Goal: Transaction & Acquisition: Book appointment/travel/reservation

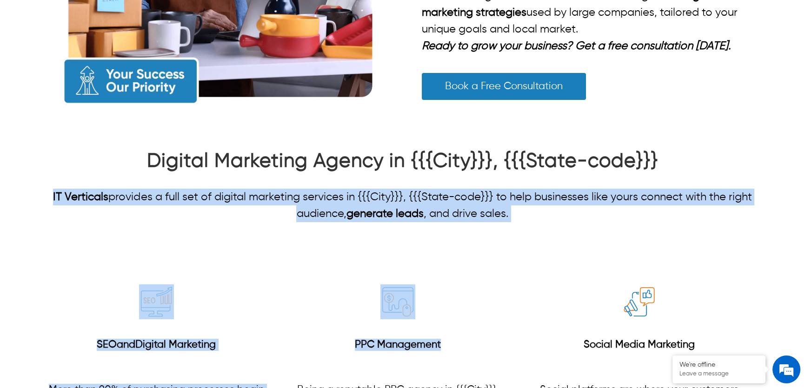
drag, startPoint x: 49, startPoint y: 194, endPoint x: 513, endPoint y: 224, distance: 464.3
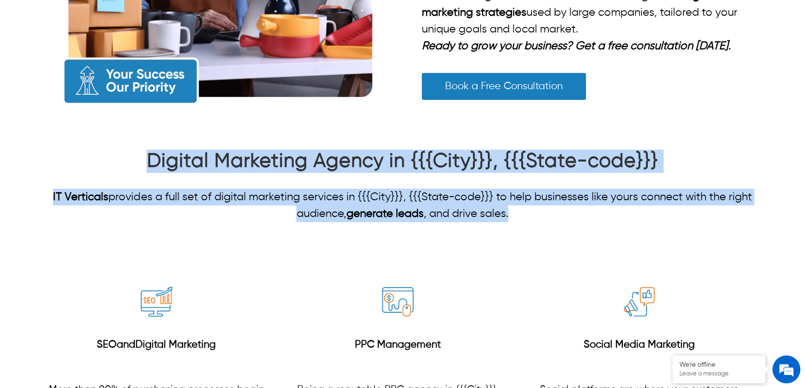
drag, startPoint x: 521, startPoint y: 219, endPoint x: 69, endPoint y: 171, distance: 453.9
click at [64, 172] on div "Digital Marketing Agency in {{{City}}}, {{{State-code}}} IT Verticals provides …" at bounding box center [402, 186] width 724 height 73
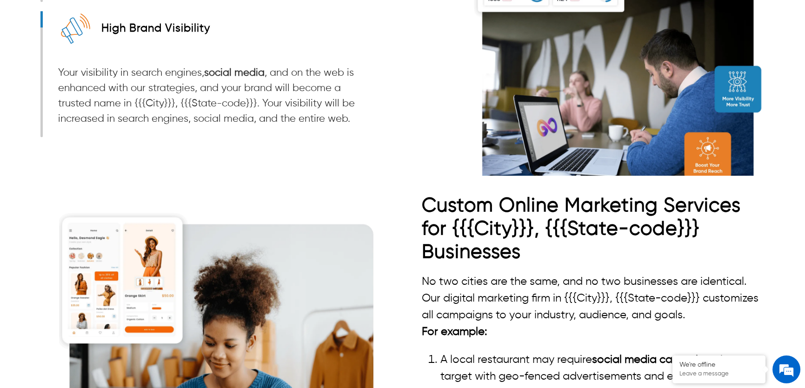
scroll to position [1690, 0]
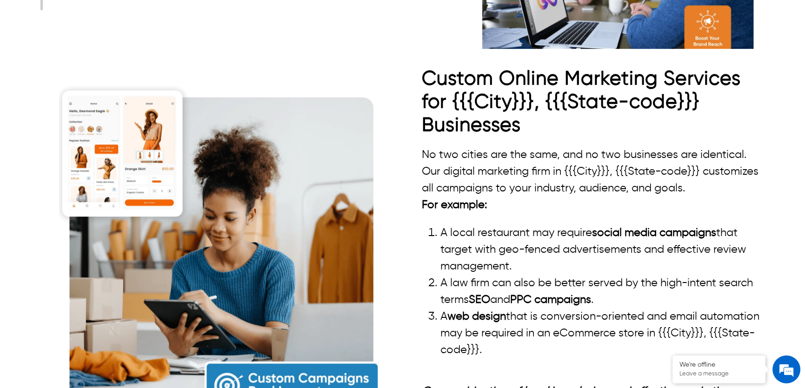
drag, startPoint x: 421, startPoint y: 153, endPoint x: 498, endPoint y: 206, distance: 93.6
click at [495, 203] on div "No two cities are the same, and no two businesses are identical. Our digital ma…" at bounding box center [593, 289] width 343 height 287
click at [498, 206] on p "For example:" at bounding box center [593, 205] width 343 height 17
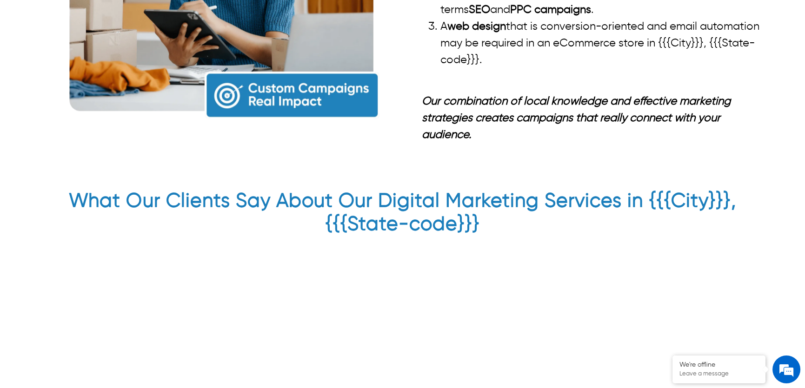
scroll to position [1986, 0]
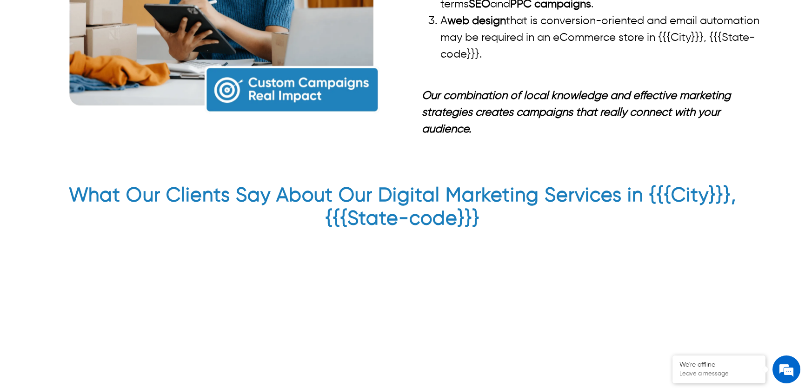
click at [468, 127] on em "Our combination of local knowledge and effective marketing strategies creates c…" at bounding box center [576, 112] width 309 height 45
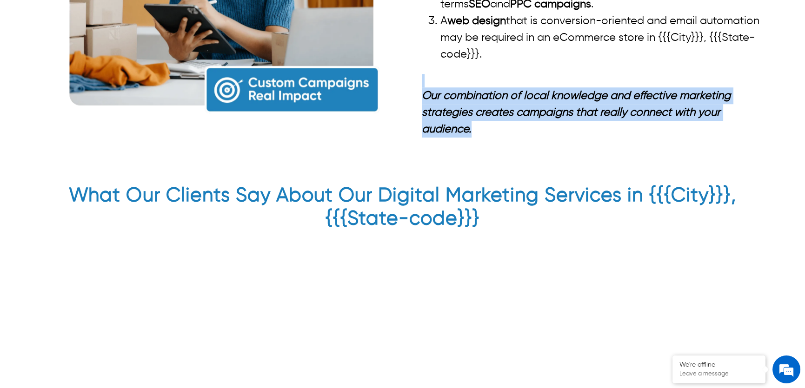
drag, startPoint x: 472, startPoint y: 128, endPoint x: 424, endPoint y: 74, distance: 71.4
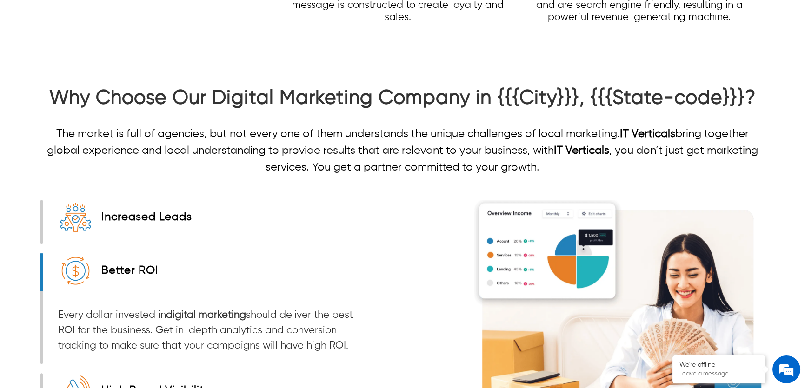
scroll to position [1263, 0]
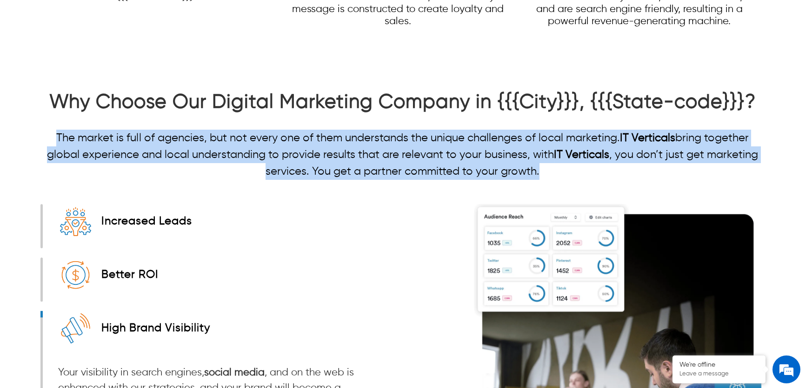
drag, startPoint x: 554, startPoint y: 172, endPoint x: 41, endPoint y: 135, distance: 514.0
click at [41, 135] on p "The market is full of agencies, but not every one of them understands the uniqu…" at bounding box center [402, 155] width 724 height 50
click at [72, 139] on p "The market is full of agencies, but not every one of them understands the uniqu…" at bounding box center [402, 155] width 724 height 50
drag, startPoint x: 543, startPoint y: 172, endPoint x: 51, endPoint y: 128, distance: 494.6
click at [51, 128] on div "Why Choose Our Digital Marketing Company in {{{City}}}, {{{State-code}}}? The m…" at bounding box center [402, 135] width 724 height 89
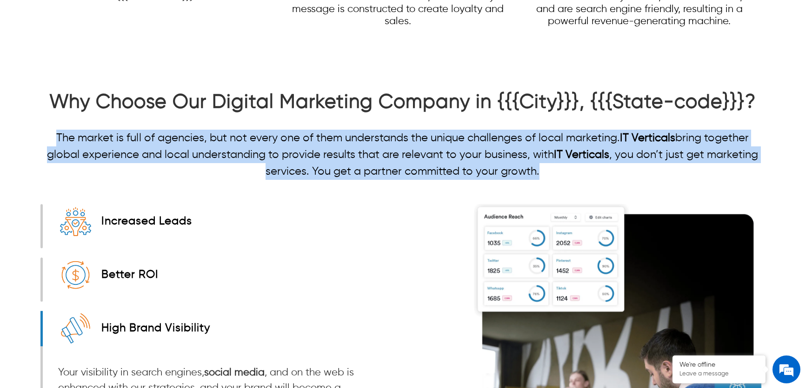
click at [68, 128] on div "Why Choose Our Digital Marketing Company in {{{City}}}, {{{State-code}}}? The m…" at bounding box center [402, 135] width 724 height 89
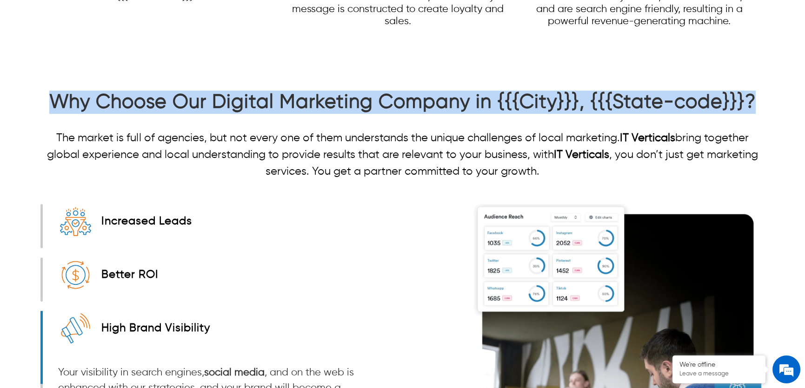
drag, startPoint x: 754, startPoint y: 107, endPoint x: 46, endPoint y: 110, distance: 708.3
click at [46, 110] on h2 "Why Choose Our Digital Marketing Company in {{{City}}}, {{{State-code}}}?" at bounding box center [402, 105] width 724 height 28
click at [89, 104] on strong "Why Choose Our Digital Marketing Company in {{{City}}}, {{{State-code}}}?" at bounding box center [402, 102] width 706 height 20
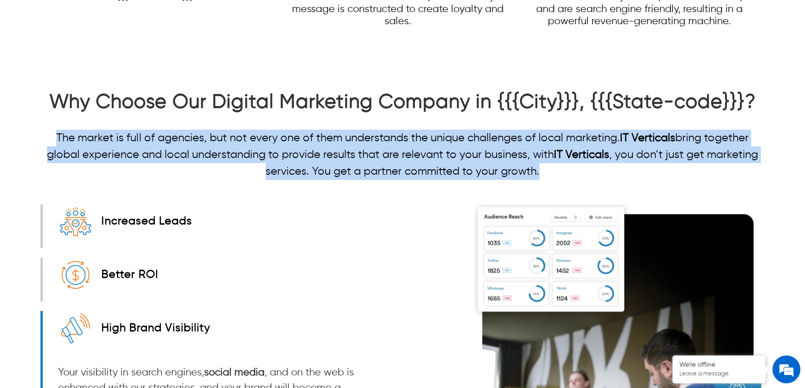
drag, startPoint x: 550, startPoint y: 170, endPoint x: 55, endPoint y: 139, distance: 496.4
click at [55, 139] on p "The market is full of agencies, but not every one of them understands the uniqu…" at bounding box center [402, 155] width 724 height 50
click at [123, 134] on p "The market is full of agencies, but not every one of them understands the uniqu…" at bounding box center [402, 155] width 724 height 50
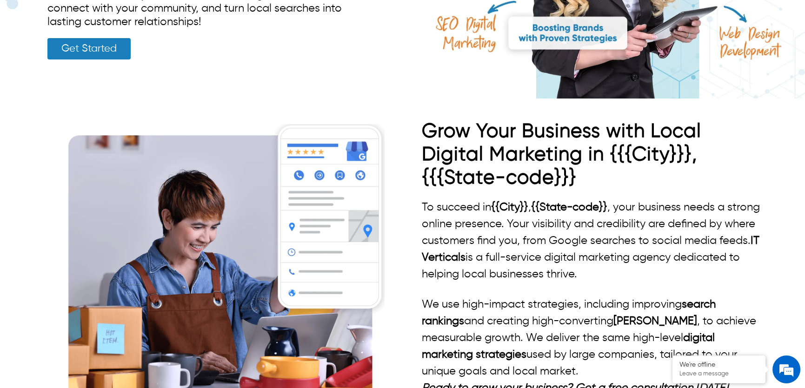
scroll to position [0, 0]
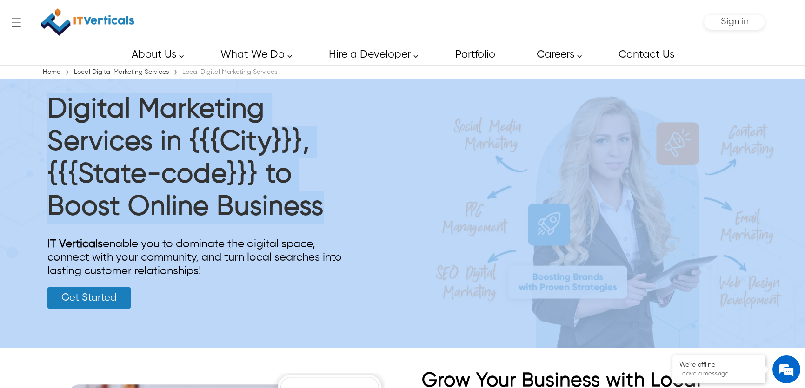
drag, startPoint x: 335, startPoint y: 214, endPoint x: 16, endPoint y: 111, distance: 334.8
click at [16, 111] on div "Digital Marketing Services in {{{City}}}, {{{State-code}}} to Boost Online Busi…" at bounding box center [402, 213] width 805 height 268
click at [84, 123] on h1 "Digital Marketing Services in {{{City}}}, {{{State-code}}} to Boost Online Busi…" at bounding box center [196, 160] width 298 height 135
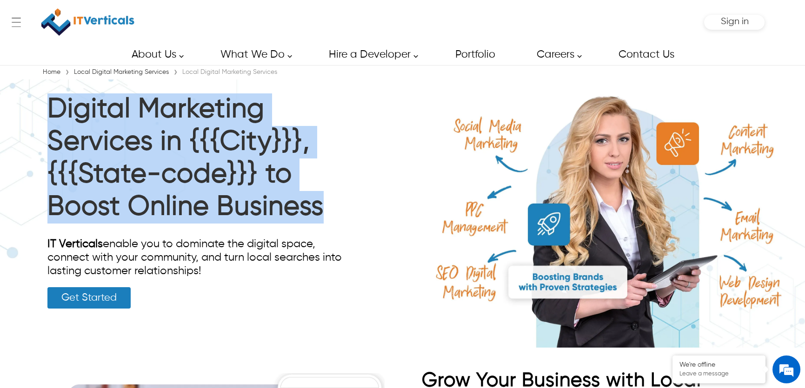
drag, startPoint x: 320, startPoint y: 211, endPoint x: 45, endPoint y: 108, distance: 293.3
click at [45, 108] on div "Digital Marketing Services in {{{City}}}, {{{State-code}}} to Boost Online Busi…" at bounding box center [196, 200] width 312 height 243
click at [63, 118] on h1 "Digital Marketing Services in {{{City}}}, {{{State-code}}} to Boost Online Busi…" at bounding box center [196, 160] width 298 height 135
drag, startPoint x: 47, startPoint y: 111, endPoint x: 325, endPoint y: 221, distance: 299.0
click at [325, 221] on h1 "Digital Marketing Services in {{{City}}}, {{{State-code}}} to Boost Online Busi…" at bounding box center [196, 160] width 298 height 135
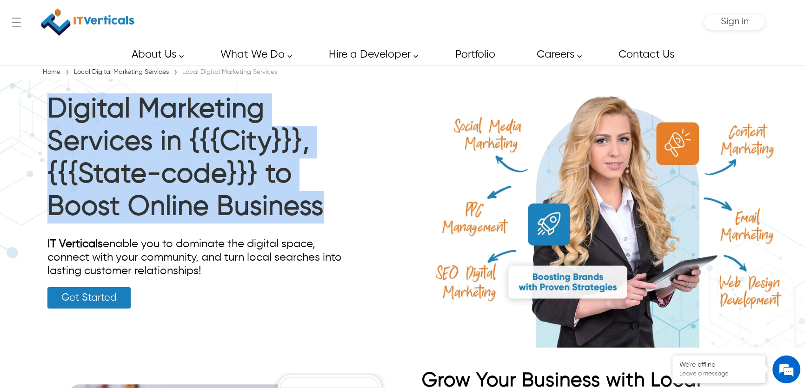
click at [330, 224] on h1 "Digital Marketing Services in {{{City}}}, {{{State-code}}} to Boost Online Busi…" at bounding box center [196, 160] width 298 height 135
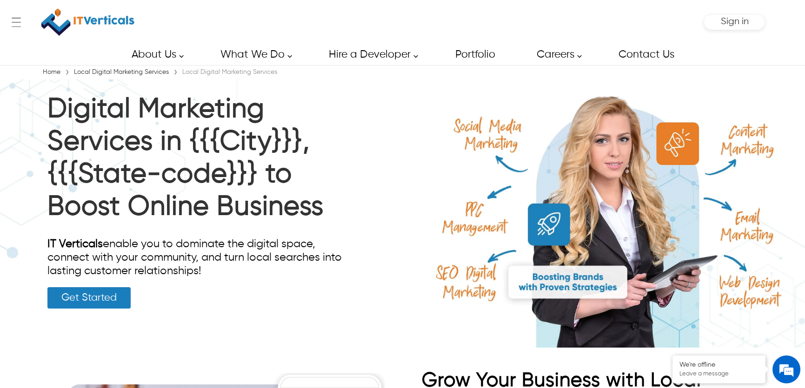
drag, startPoint x: 211, startPoint y: 275, endPoint x: 38, endPoint y: 237, distance: 176.5
click at [38, 237] on div "Digital Marketing Services in {{{City}}}, {{{State-code}}} to Boost Online Busi…" at bounding box center [402, 213] width 805 height 268
click at [170, 254] on div "IT Verticals enable you to dominate the digital space, connect with your commun…" at bounding box center [196, 258] width 298 height 40
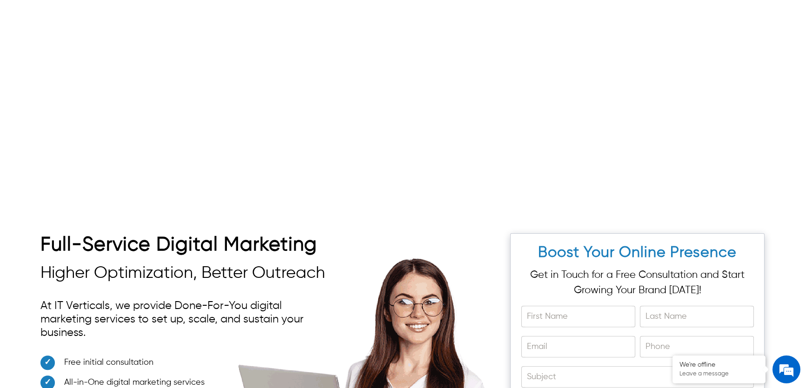
scroll to position [2352, 0]
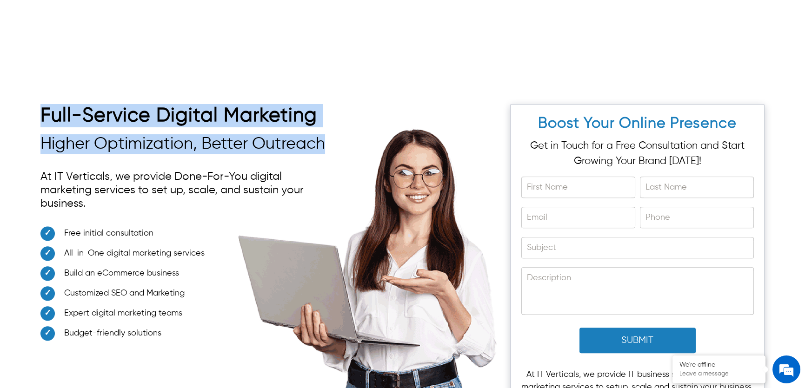
drag, startPoint x: 324, startPoint y: 157, endPoint x: 79, endPoint y: 125, distance: 247.0
click at [43, 122] on div "Full-Service Digital Marketing Higher Optimization, Better Outreach At IT Verti…" at bounding box center [185, 225] width 290 height 242
click at [79, 125] on h2 "Full-Service Digital Marketing" at bounding box center [185, 118] width 290 height 28
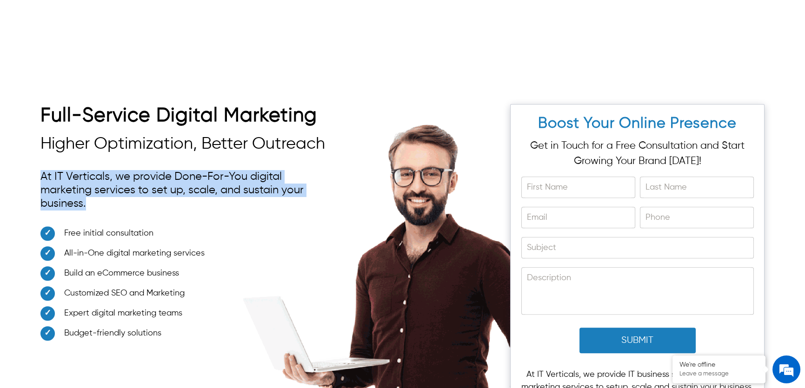
drag, startPoint x: 101, startPoint y: 219, endPoint x: 40, endPoint y: 186, distance: 69.5
click at [40, 186] on p "At IT Verticals, we provide Done-For-You digital marketing services to set up, …" at bounding box center [185, 190] width 290 height 50
click at [93, 197] on p "At IT Verticals, we provide Done-For-You digital marketing services to set up, …" at bounding box center [185, 190] width 290 height 50
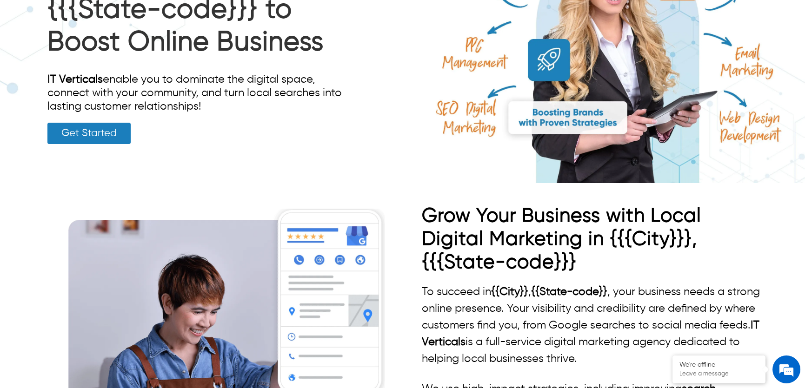
scroll to position [0, 0]
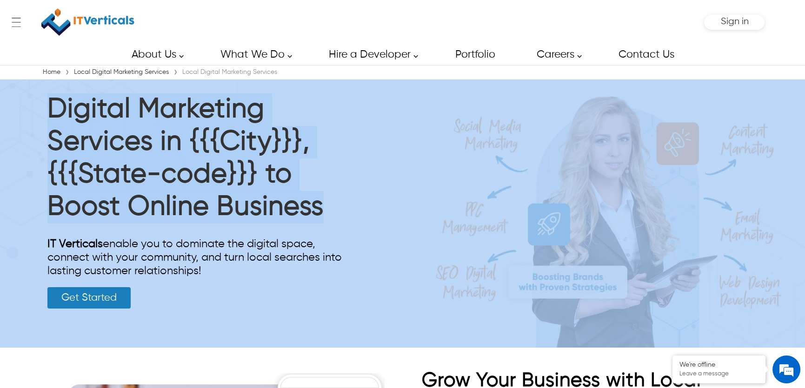
drag, startPoint x: 331, startPoint y: 218, endPoint x: 2, endPoint y: 105, distance: 348.3
click at [0, 103] on div "Digital Marketing Services in {{{City}}}, {{{State-code}}} to Boost Online Busi…" at bounding box center [402, 213] width 805 height 268
click at [157, 157] on h1 "Digital Marketing Services in {{{City}}}, {{{State-code}}} to Boost Online Busi…" at bounding box center [196, 160] width 298 height 135
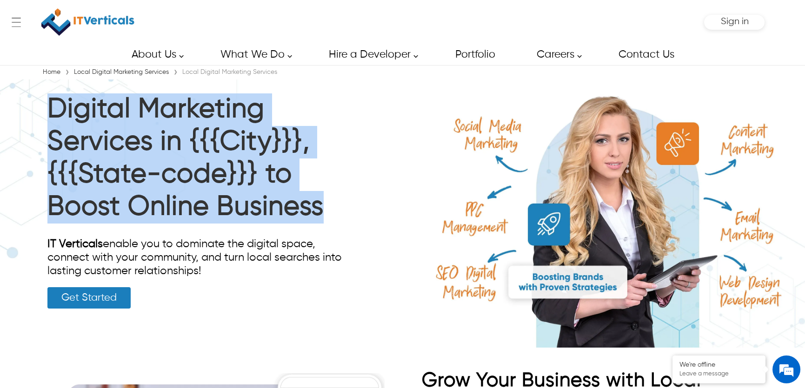
drag, startPoint x: 324, startPoint y: 212, endPoint x: 46, endPoint y: 106, distance: 297.9
click at [46, 106] on div "Digital Marketing Services in {{{City}}}, {{{State-code}}} to Boost Online Busi…" at bounding box center [196, 200] width 312 height 243
click at [148, 122] on h1 "Digital Marketing Services in {{{City}}}, {{{State-code}}} to Boost Online Busi…" at bounding box center [196, 160] width 298 height 135
drag, startPoint x: 322, startPoint y: 212, endPoint x: 42, endPoint y: 112, distance: 297.4
click at [42, 112] on div "Digital Marketing Services in {{{City}}}, {{{State-code}}} to Boost Online Busi…" at bounding box center [196, 200] width 312 height 243
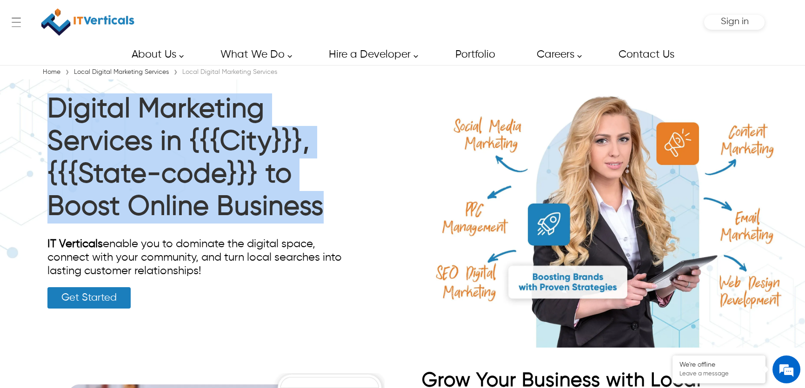
click at [53, 110] on h1 "Digital Marketing Services in {{{City}}}, {{{State-code}}} to Boost Online Busi…" at bounding box center [196, 160] width 298 height 135
drag, startPoint x: 52, startPoint y: 109, endPoint x: 326, endPoint y: 221, distance: 296.2
click at [325, 213] on h1 "Digital Marketing Services in {{{City}}}, {{{State-code}}} to Boost Online Busi…" at bounding box center [196, 160] width 298 height 135
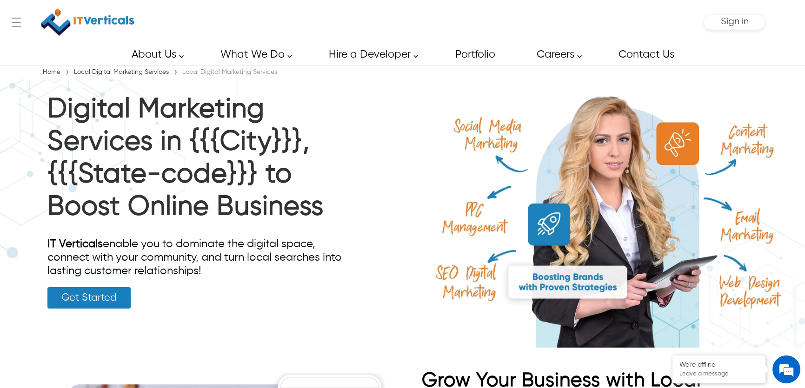
click at [328, 229] on div "Digital Marketing Services in {{{City}}}, {{{State-code}}} to Boost Online Busi…" at bounding box center [196, 200] width 298 height 215
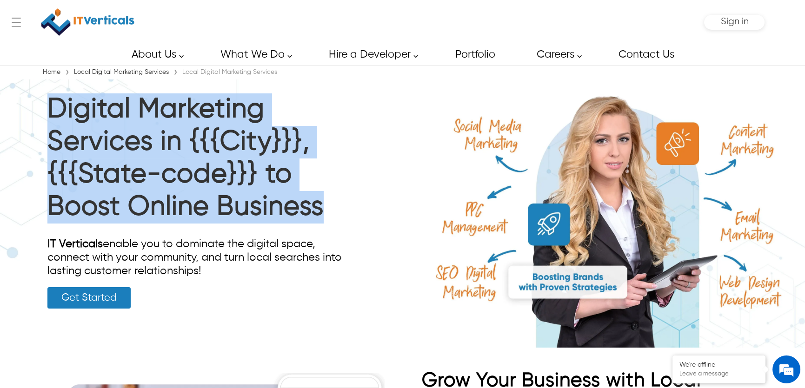
drag, startPoint x: 51, startPoint y: 103, endPoint x: 326, endPoint y: 204, distance: 293.5
click at [326, 204] on h1 "Digital Marketing Services in {{{City}}}, {{{State-code}}} to Boost Online Busi…" at bounding box center [196, 160] width 298 height 135
click at [169, 133] on h1 "Digital Marketing Services in {{{City}}}, {{{State-code}}} to Boost Online Busi…" at bounding box center [196, 160] width 298 height 135
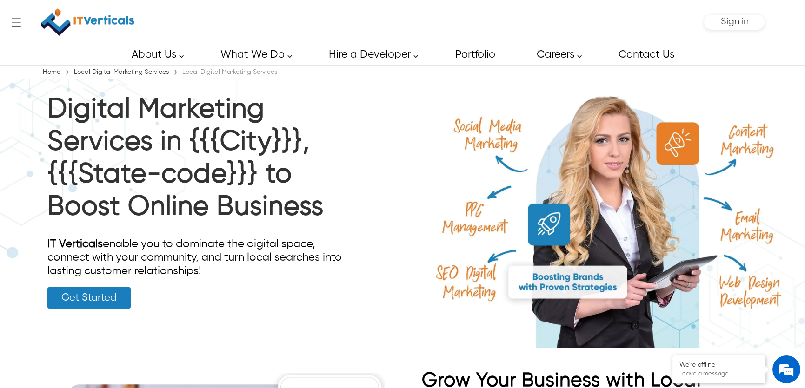
drag, startPoint x: 219, startPoint y: 270, endPoint x: 124, endPoint y: 228, distance: 104.2
click at [39, 228] on div "Digital Marketing Services in {{{City}}}, {{{State-code}}} to Boost Online Busi…" at bounding box center [402, 213] width 805 height 268
click at [207, 238] on div "IT Verticals enable you to dominate the digital space, connect with your commun…" at bounding box center [196, 258] width 298 height 40
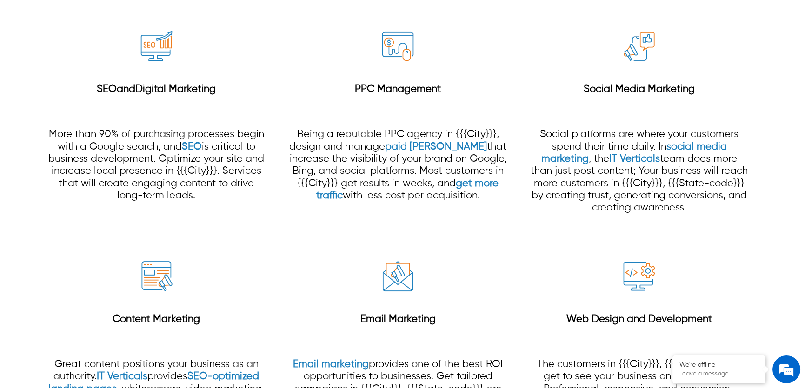
scroll to position [845, 0]
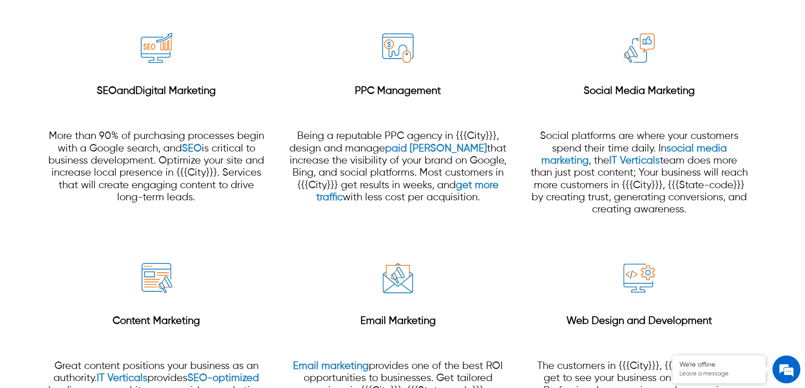
click at [177, 321] on strong "Content Marketing" at bounding box center [155, 321] width 87 height 10
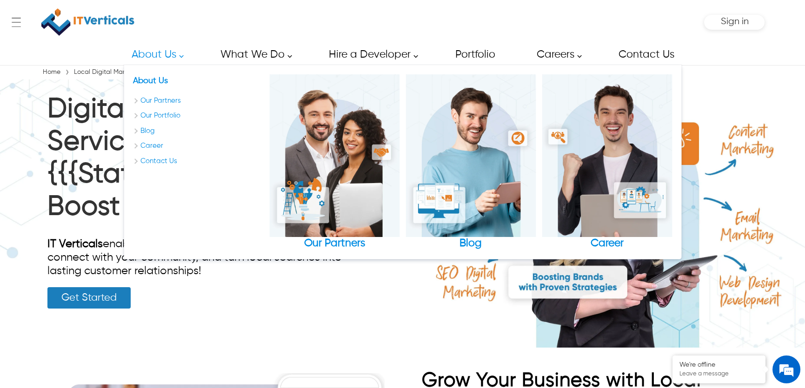
click at [117, 27] on img at bounding box center [87, 22] width 93 height 35
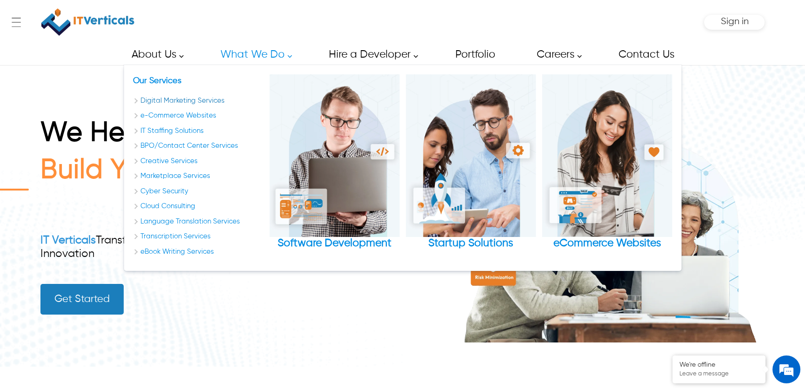
click at [189, 99] on link "Digital Marketing Services" at bounding box center [198, 101] width 130 height 11
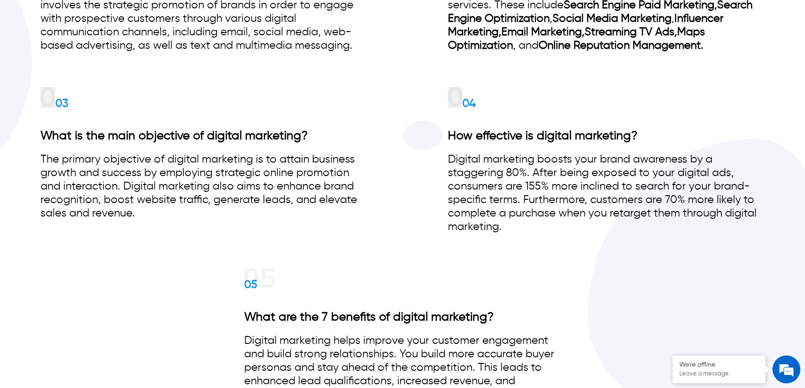
scroll to position [5807, 0]
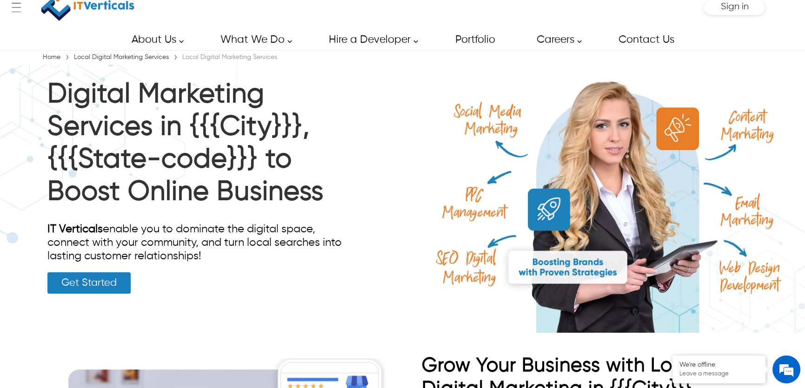
scroll to position [253, 0]
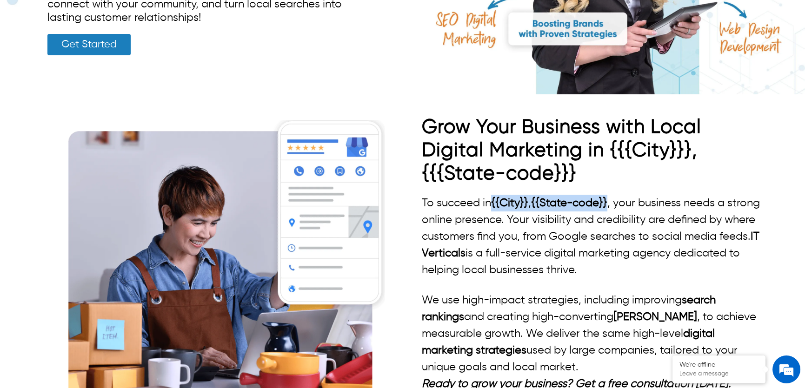
drag, startPoint x: 610, startPoint y: 193, endPoint x: 493, endPoint y: 196, distance: 117.6
click at [493, 196] on p "To succeed in {{City}} , {{State-code}} , your business needs a strong online p…" at bounding box center [593, 237] width 343 height 84
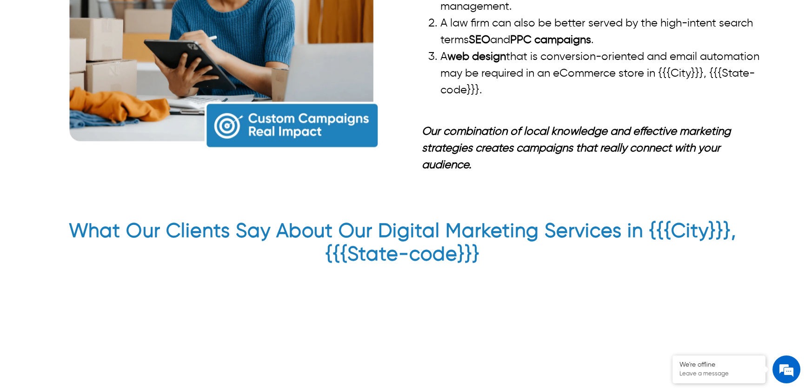
scroll to position [2112, 0]
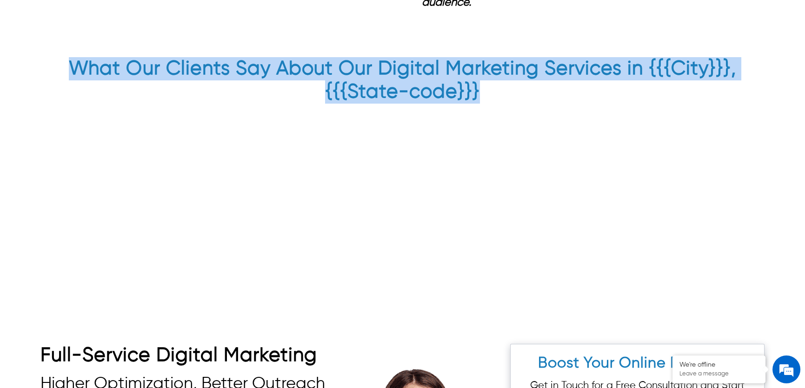
drag, startPoint x: 480, startPoint y: 108, endPoint x: 52, endPoint y: 65, distance: 429.8
click at [52, 65] on div "What Our Clients Say About Our Digital Marketing Services in {{{City}}}, {{{Sta…" at bounding box center [402, 145] width 805 height 250
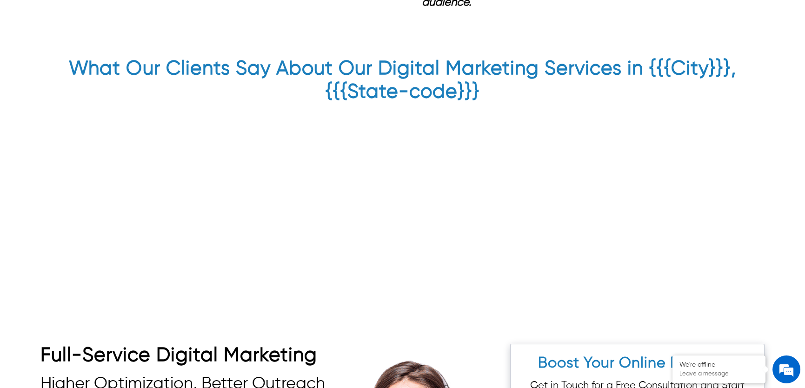
click at [405, 118] on div "We have been using IT Verticals for more than a year, and they have assisted us…" at bounding box center [402, 185] width 805 height 154
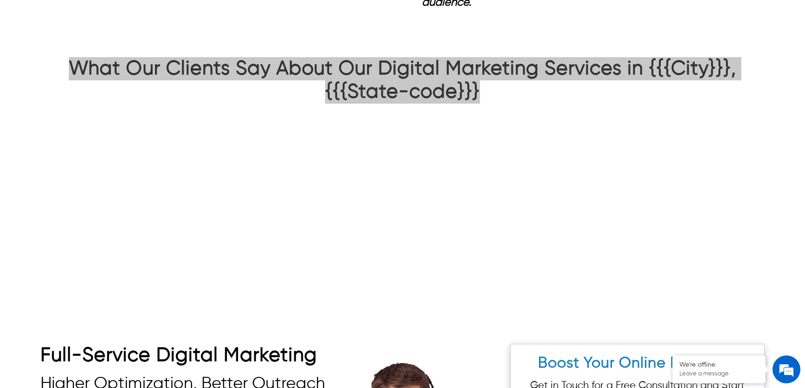
drag, startPoint x: 479, startPoint y: 109, endPoint x: 6, endPoint y: 76, distance: 474.3
click at [6, 76] on div "What Our Clients Say About Our Digital Marketing Services in {{{City}}}, {{{Sta…" at bounding box center [402, 145] width 805 height 250
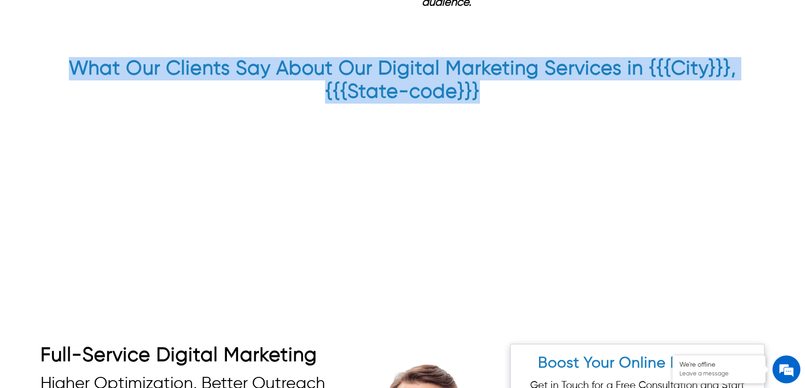
click at [239, 108] on h2 "What Our Clients Say About Our Digital Marketing Services in {{{City}}}, {{{Sta…" at bounding box center [402, 82] width 724 height 51
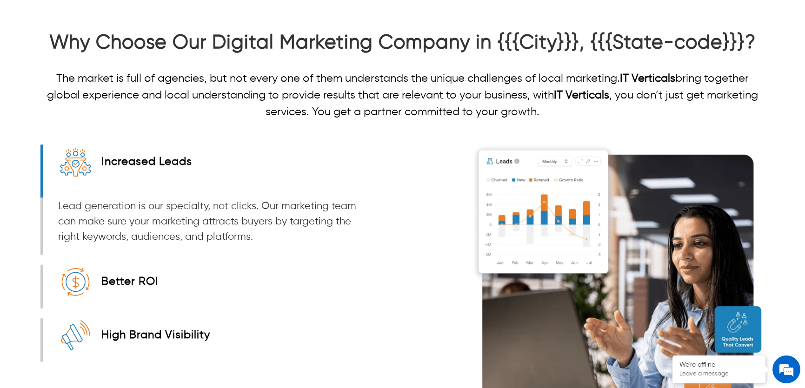
scroll to position [1225, 0]
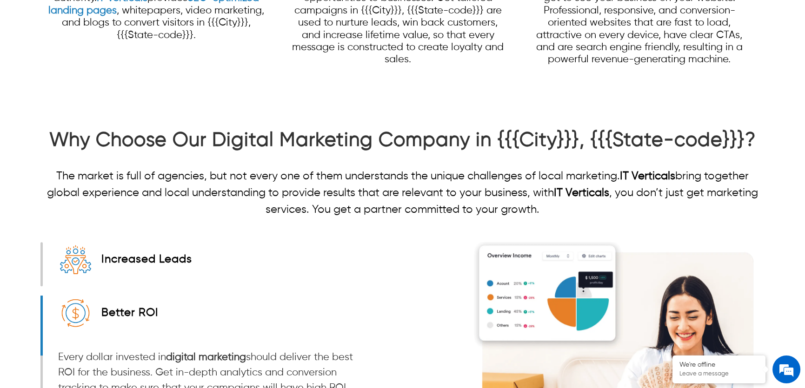
click at [339, 142] on strong "Why Choose Our Digital Marketing Company in {{{City}}}, {{{State-code}}}?" at bounding box center [402, 141] width 706 height 20
click at [352, 141] on strong "Why Choose Our Digital Marketing Company in {{{City}}}, {{{State-code}}}?" at bounding box center [402, 141] width 706 height 20
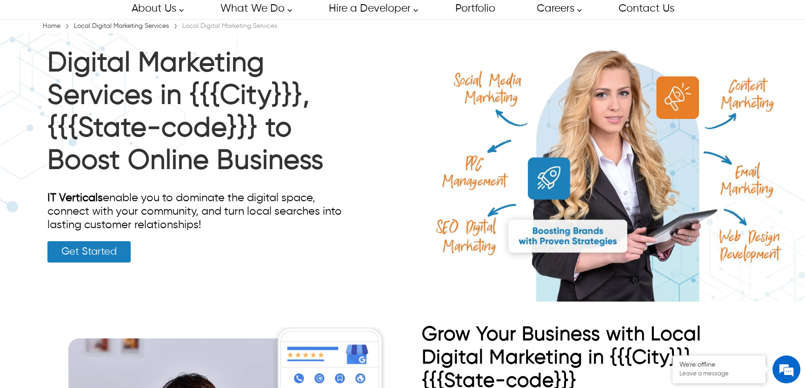
scroll to position [0, 0]
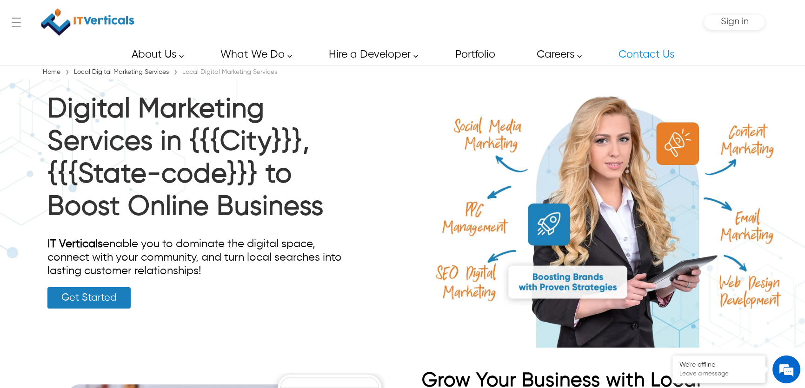
click at [730, 15] on div "Sign in" at bounding box center [734, 22] width 60 height 15
click at [730, 21] on span "Sign in" at bounding box center [734, 22] width 28 height 10
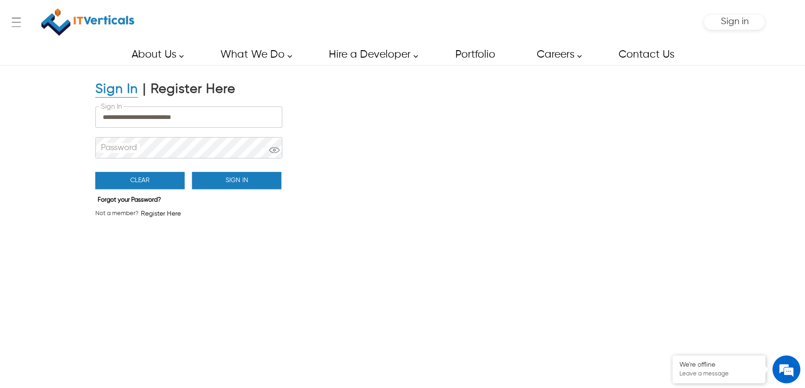
click at [215, 181] on button "Sign In" at bounding box center [236, 180] width 89 height 17
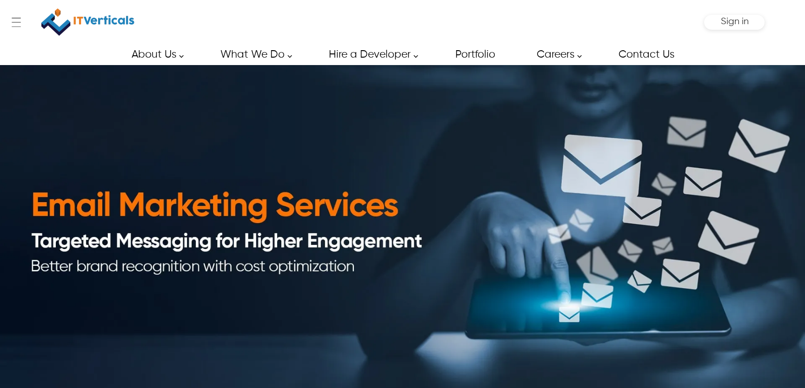
type input "*******"
type input "*****"
type input "**********"
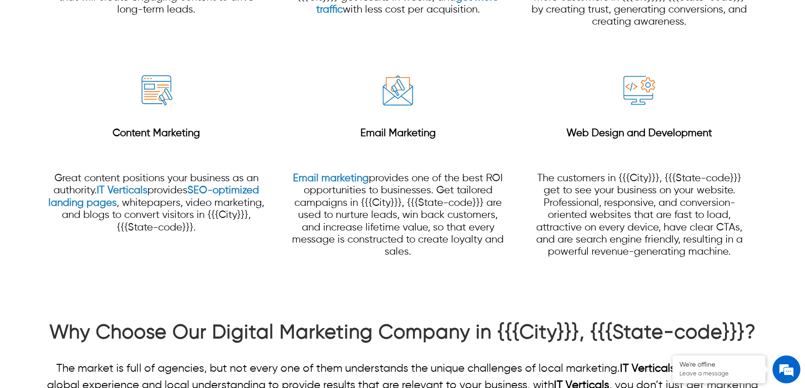
scroll to position [1056, 0]
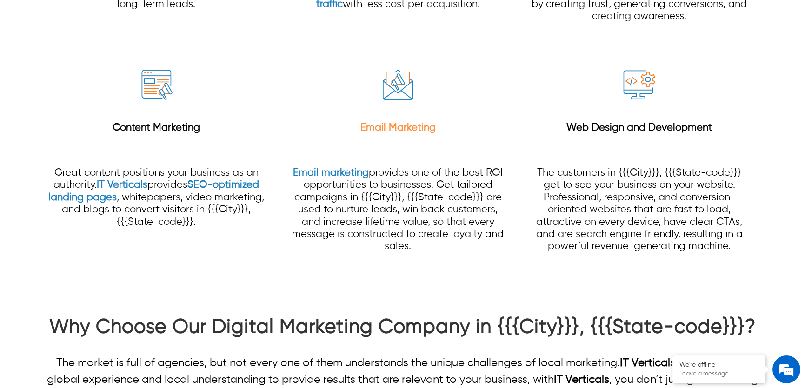
click at [395, 130] on strong "Email Marketing" at bounding box center [397, 128] width 75 height 10
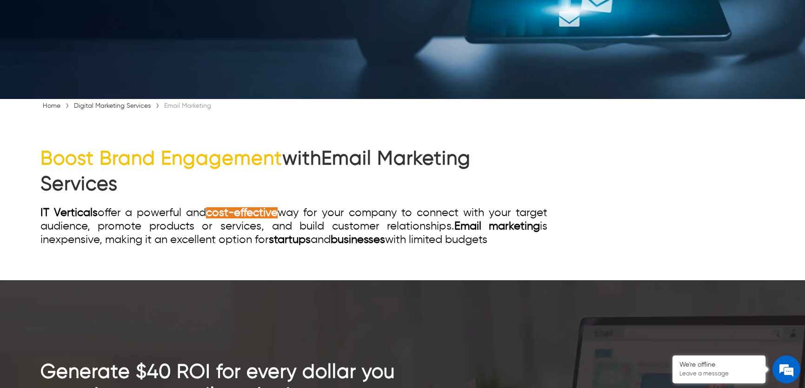
scroll to position [591, 0]
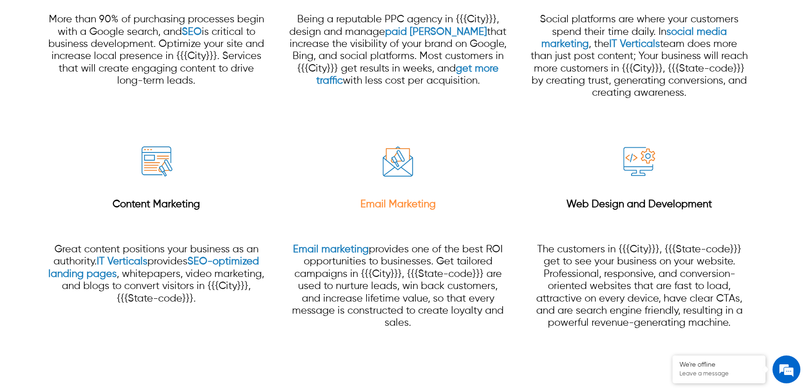
scroll to position [1056, 0]
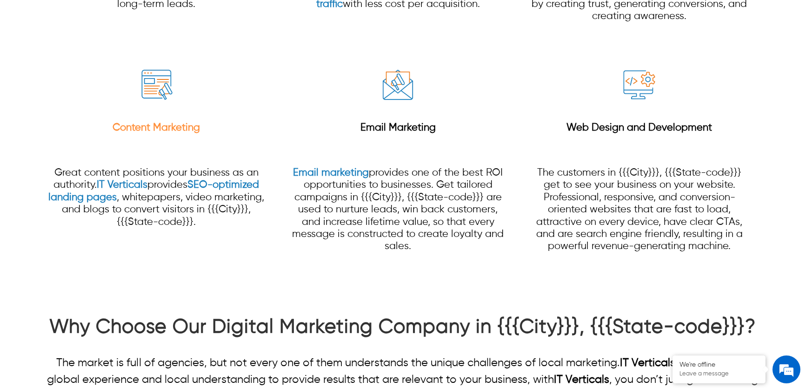
click at [165, 127] on strong "Content Marketing" at bounding box center [155, 128] width 87 height 10
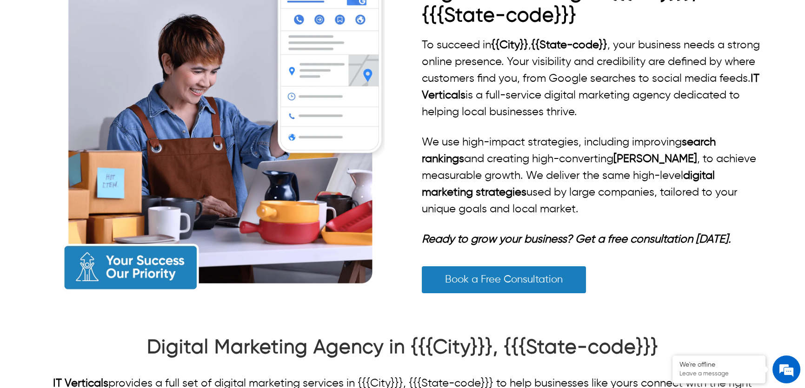
click at [667, 134] on p "We use high-impact strategies, including improving search rankings and creating…" at bounding box center [593, 176] width 343 height 84
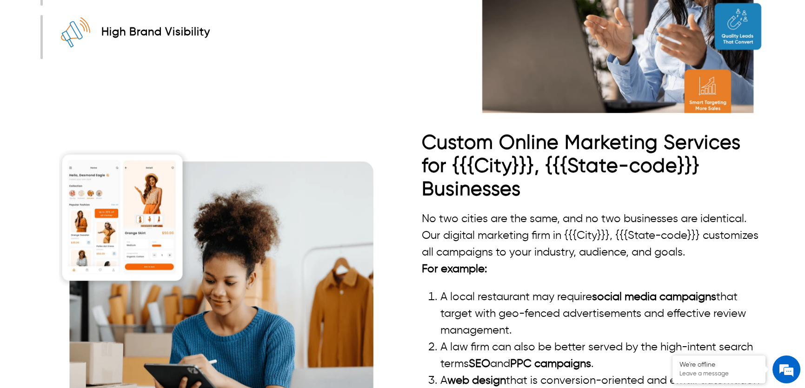
scroll to position [1648, 0]
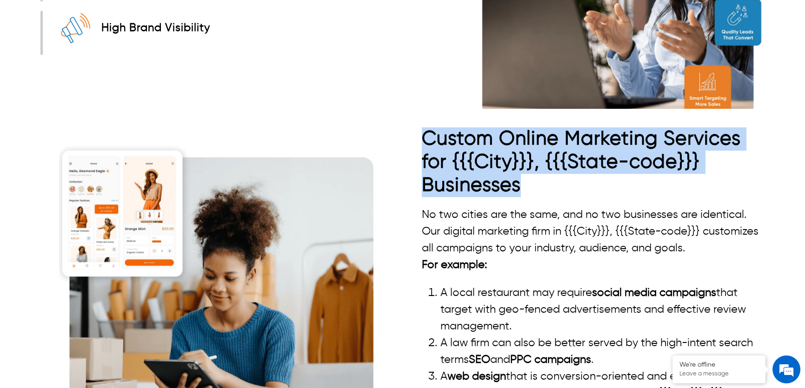
drag, startPoint x: 520, startPoint y: 185, endPoint x: 412, endPoint y: 132, distance: 120.6
click at [412, 132] on div "Custom Online Marketing Services for {{{City}}}, {{{State-code}}} Businesses No…" at bounding box center [402, 314] width 724 height 375
click at [510, 155] on strong "Custom Online Marketing Services for {{{City}}}, {{{State-code}}} Businesses" at bounding box center [581, 162] width 319 height 66
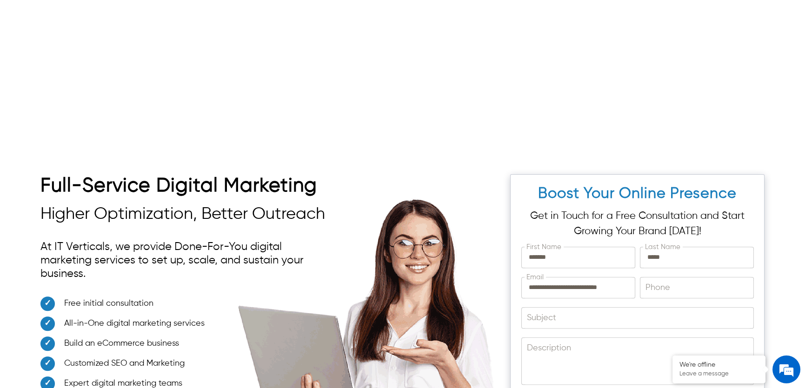
scroll to position [2004, 0]
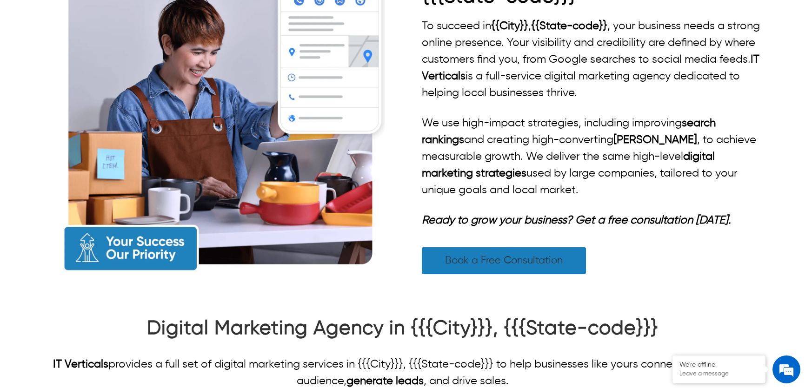
click at [477, 252] on link "Book a Free Consultation" at bounding box center [504, 260] width 164 height 27
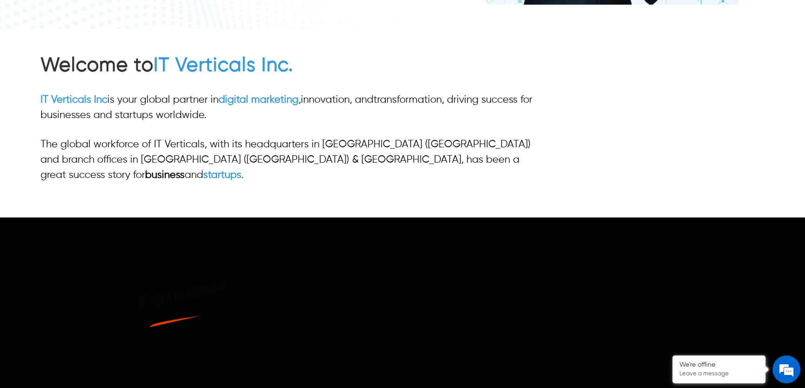
scroll to position [126, 0]
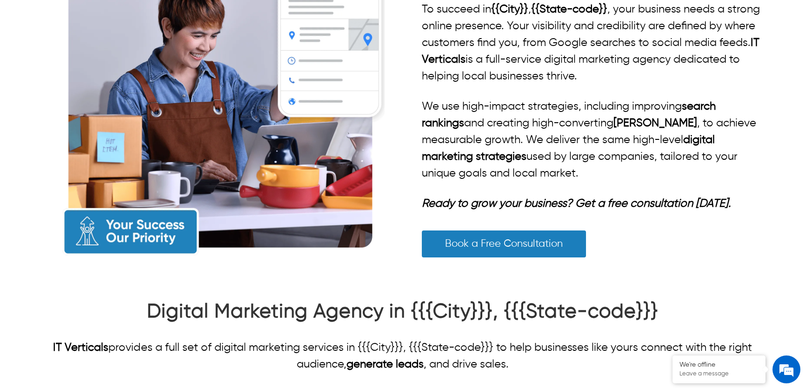
scroll to position [474, 0]
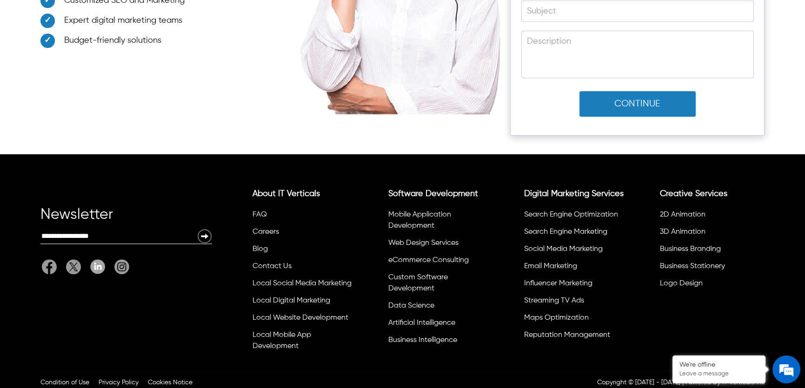
scroll to position [2635, 0]
